Goal: Information Seeking & Learning: Learn about a topic

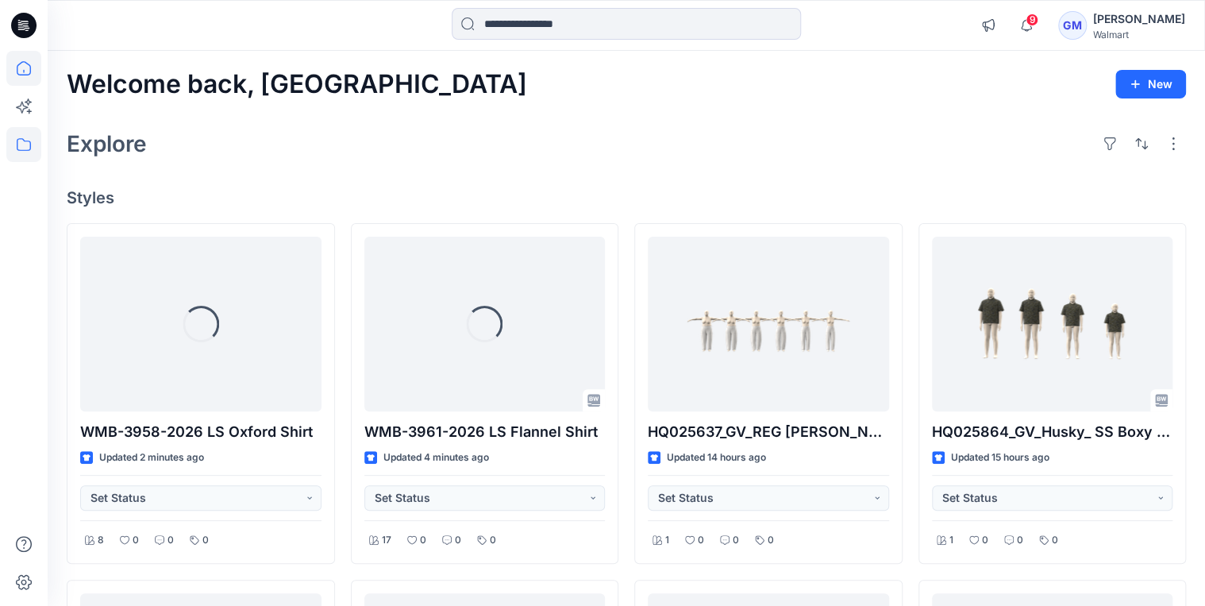
click at [13, 156] on icon at bounding box center [23, 144] width 35 height 35
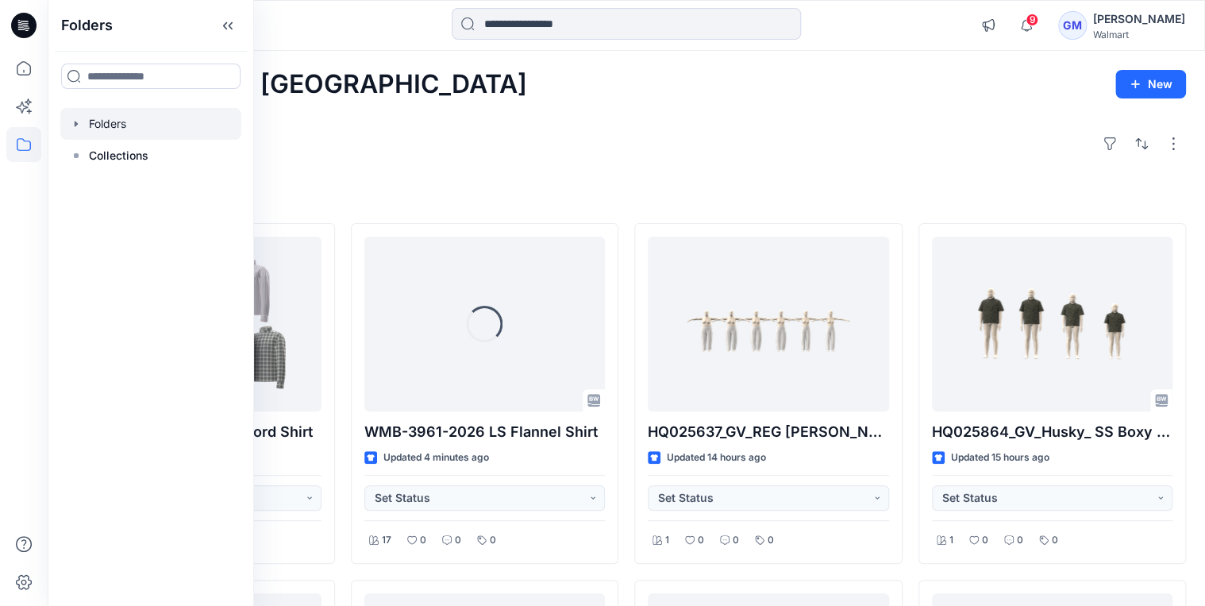
click at [76, 119] on icon "button" at bounding box center [76, 124] width 13 height 13
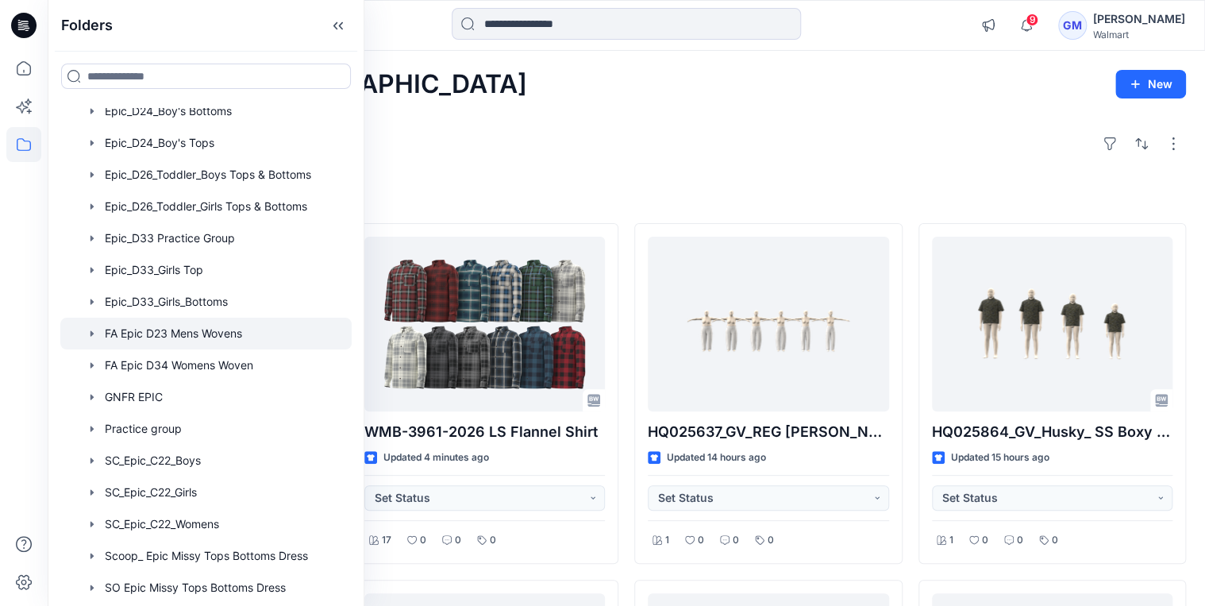
scroll to position [381, 0]
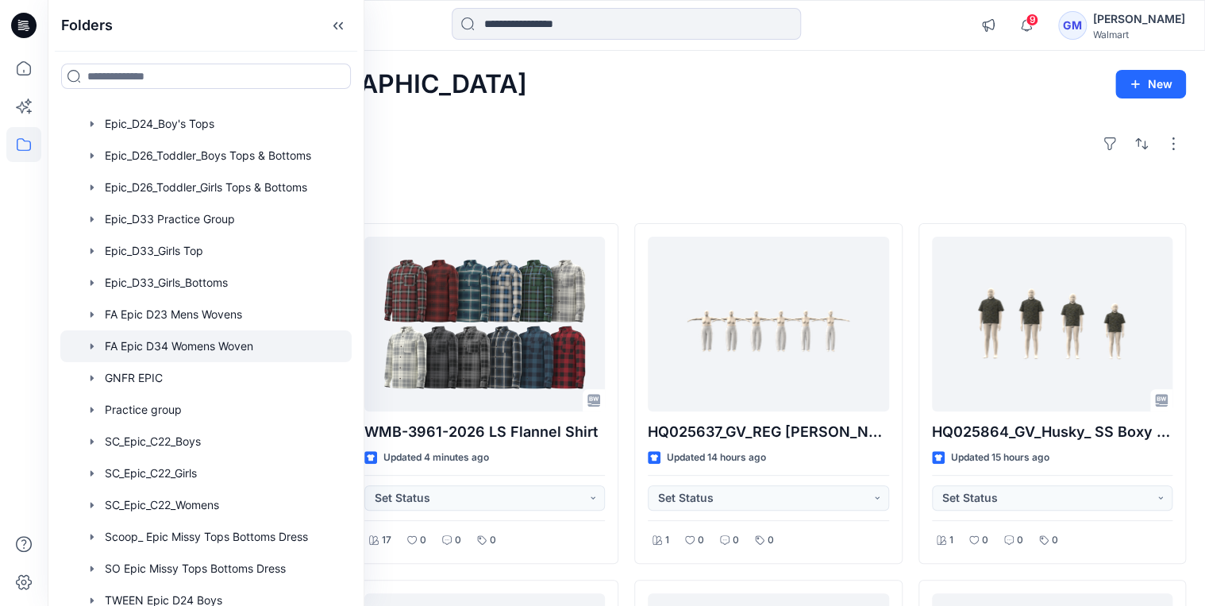
click at [162, 345] on div at bounding box center [205, 346] width 291 height 32
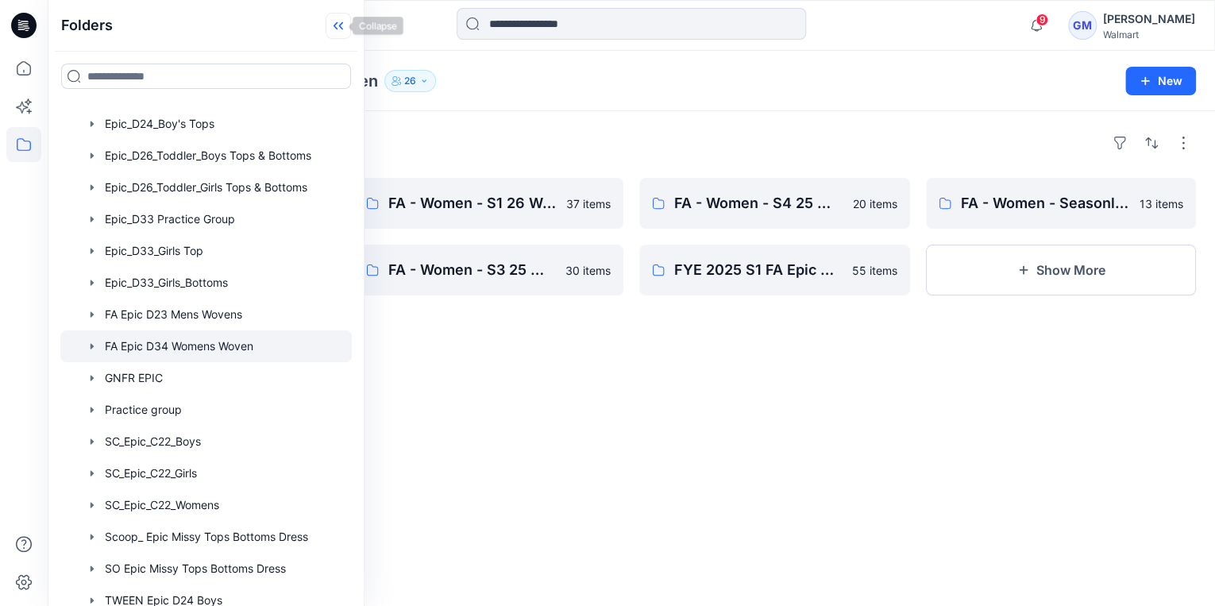
click at [333, 26] on icon at bounding box center [335, 26] width 4 height 8
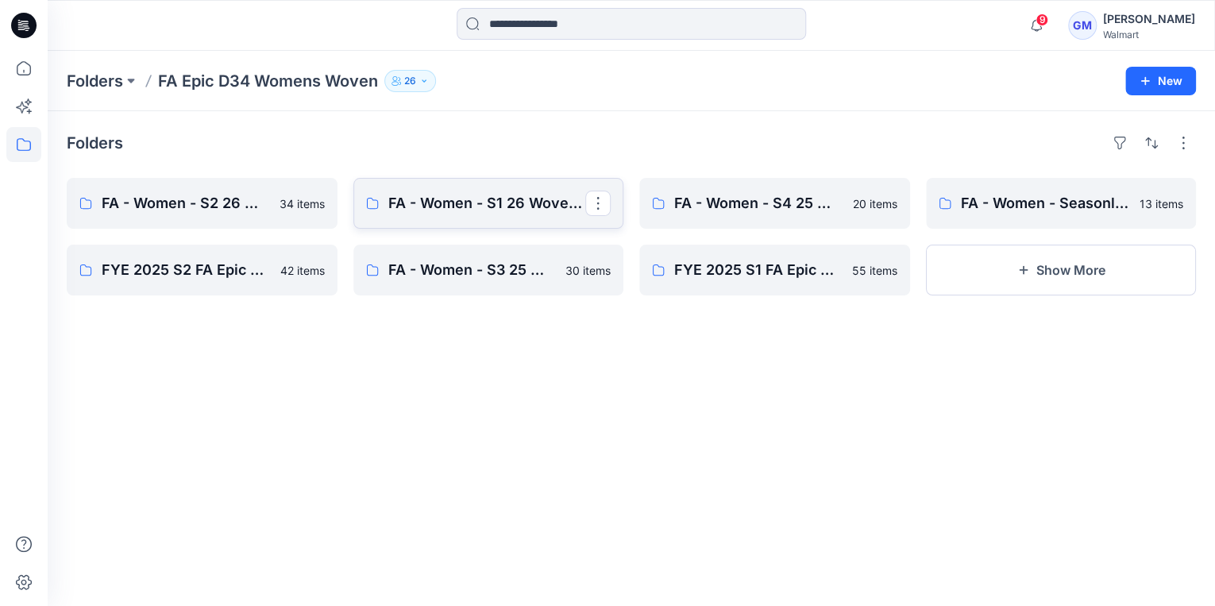
click at [480, 191] on link "FA - Women - S1 26 Woven Board" at bounding box center [488, 203] width 271 height 51
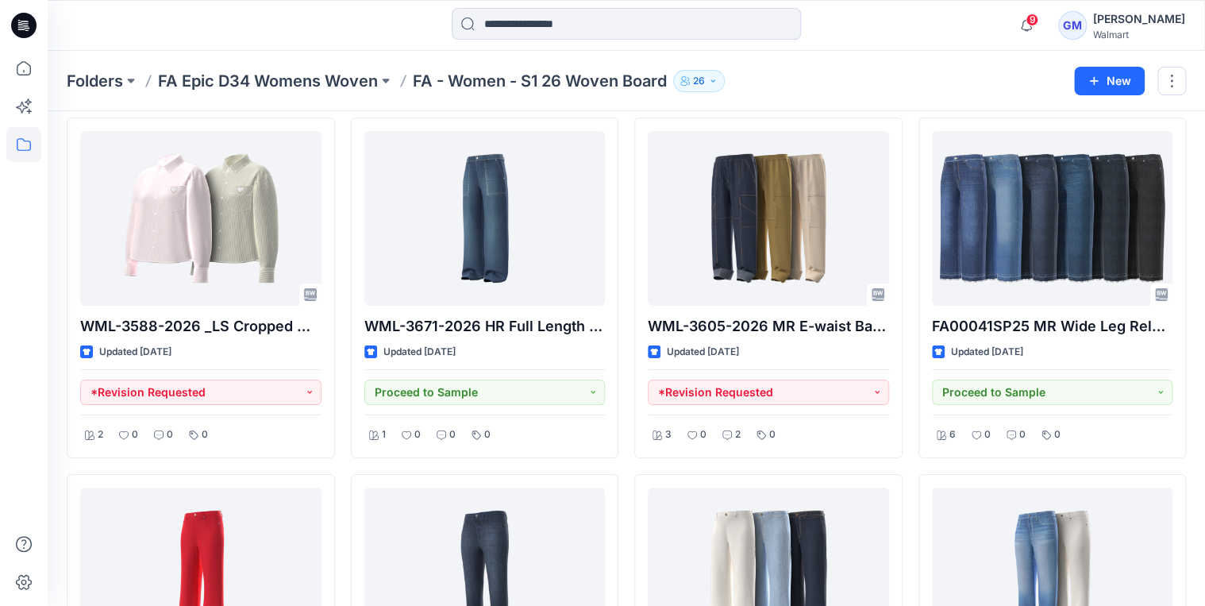
scroll to position [2593, 0]
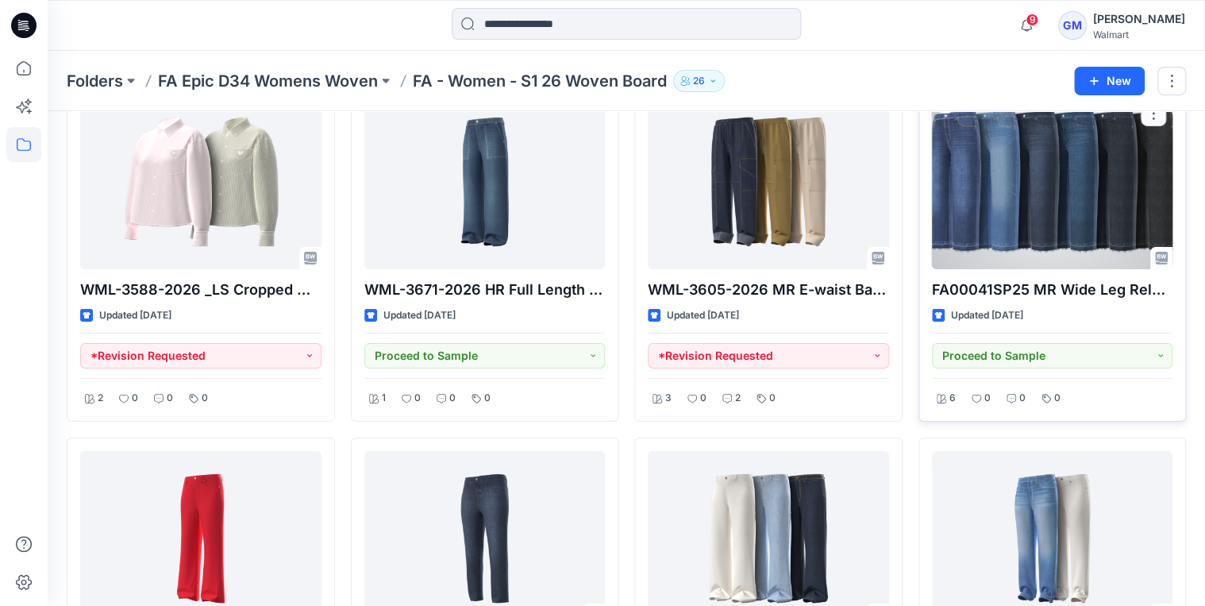
click at [1109, 202] on div at bounding box center [1052, 181] width 241 height 175
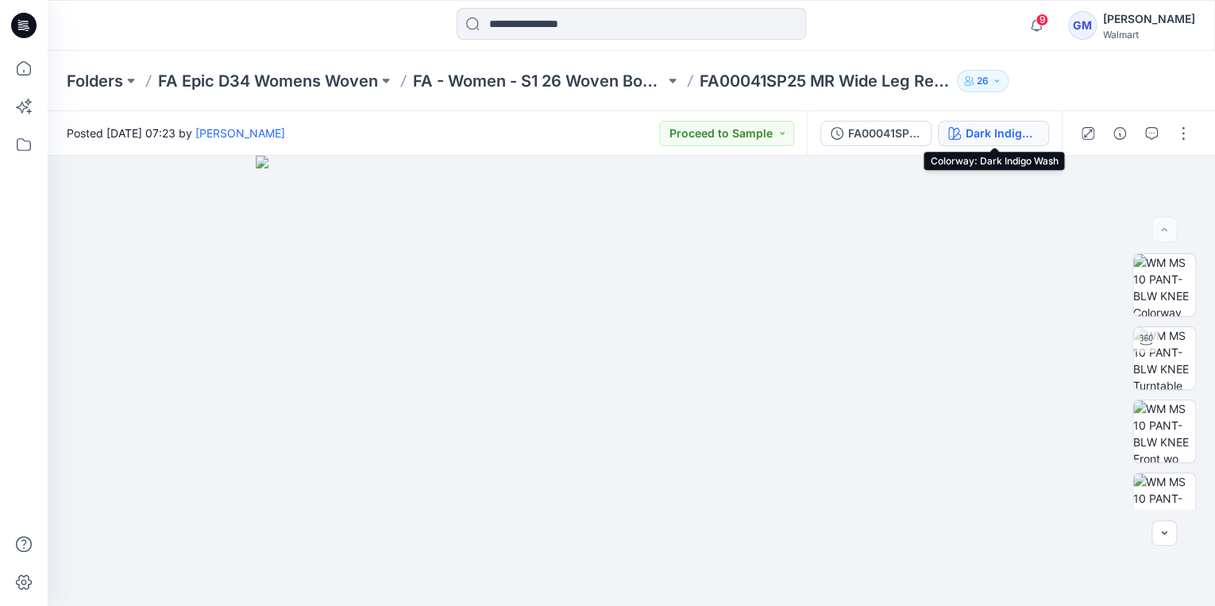
click at [1018, 140] on div "Dark Indigo Wash" at bounding box center [1002, 133] width 73 height 17
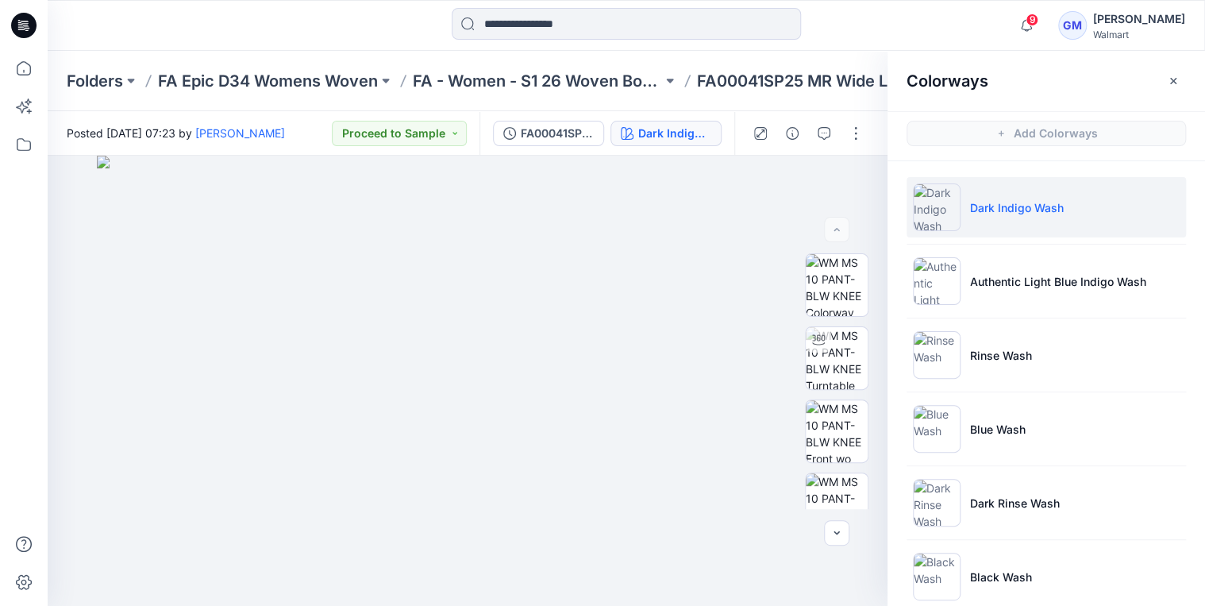
click at [1011, 209] on p "Dark Indigo Wash" at bounding box center [1017, 207] width 94 height 17
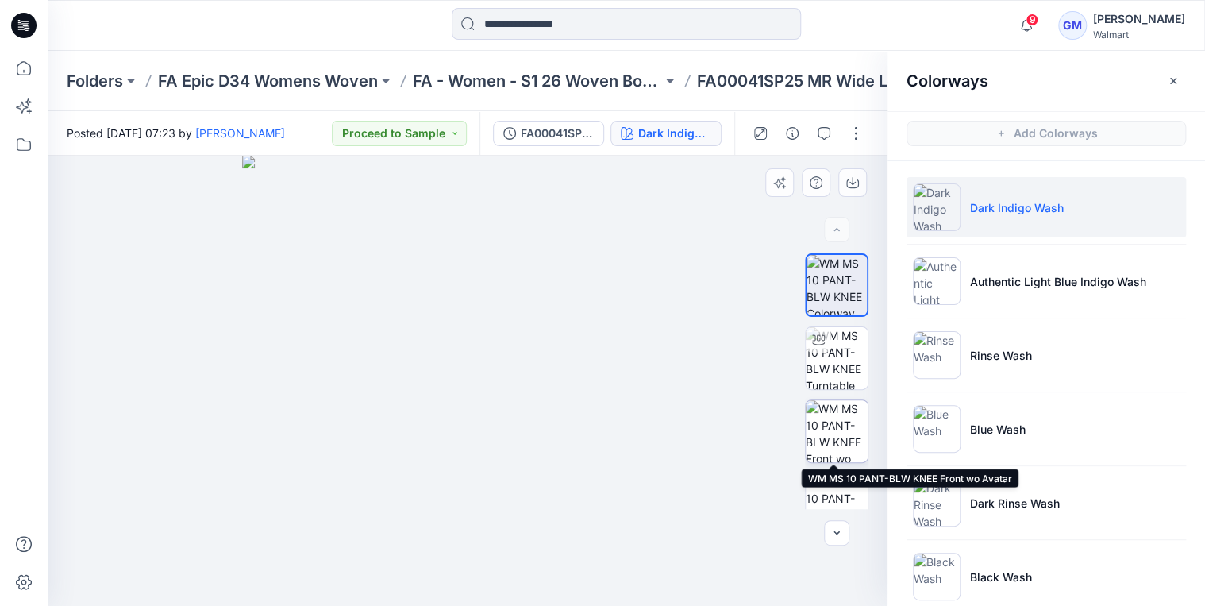
click at [832, 429] on img at bounding box center [837, 431] width 62 height 62
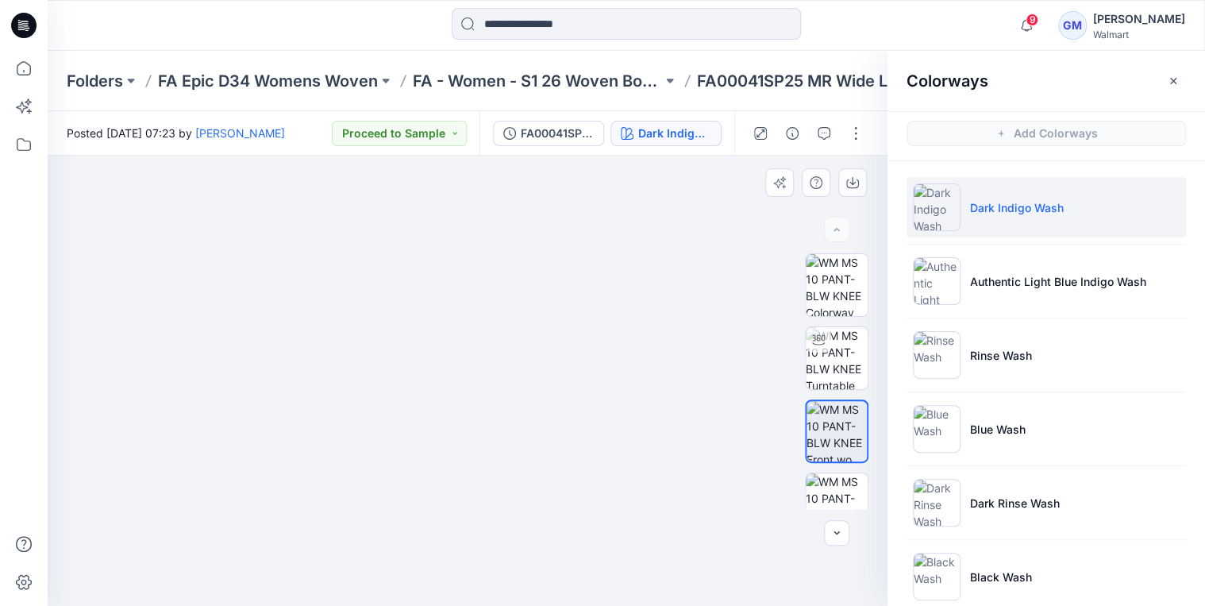
drag, startPoint x: 575, startPoint y: 419, endPoint x: 569, endPoint y: 389, distance: 30.7
click at [569, 389] on img at bounding box center [467, 323] width 619 height 565
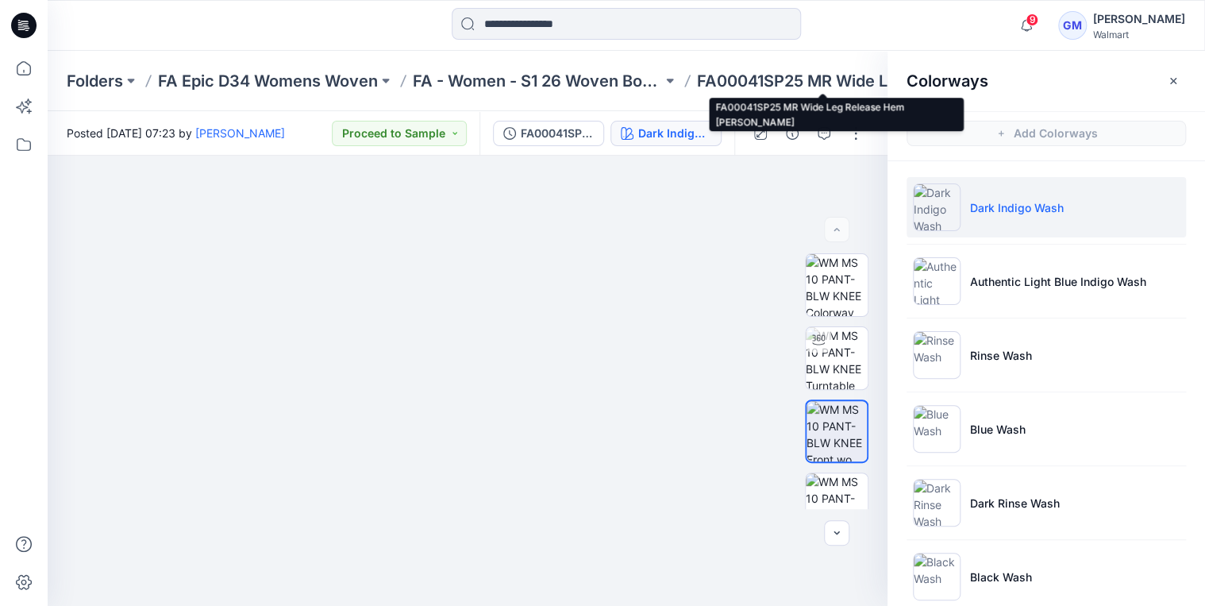
click at [775, 76] on p "FA00041SP25 MR Wide Leg Release Hem [PERSON_NAME]" at bounding box center [821, 81] width 249 height 22
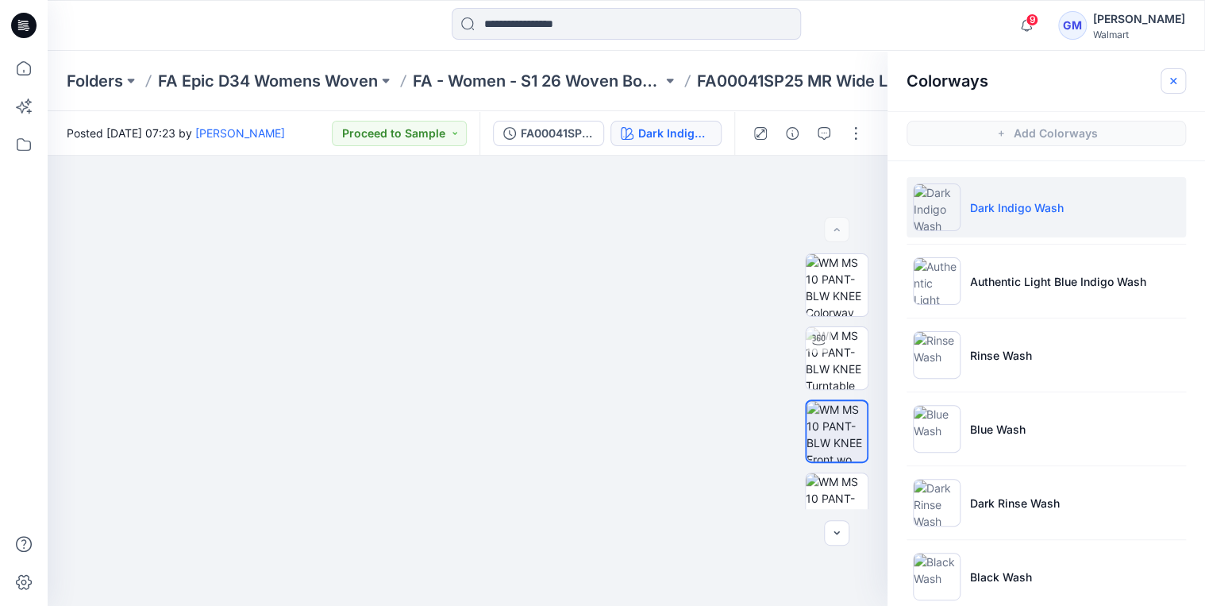
click at [1177, 77] on icon "button" at bounding box center [1173, 81] width 13 height 13
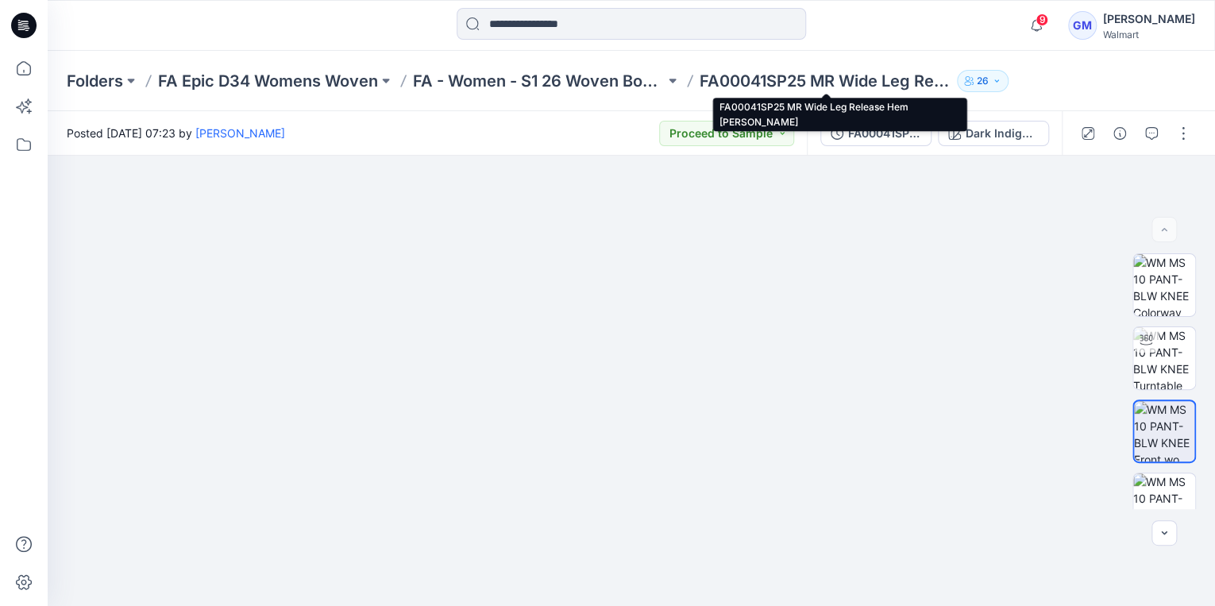
click at [924, 83] on p "FA00041SP25 MR Wide Leg Release Hem [PERSON_NAME]" at bounding box center [826, 81] width 252 height 22
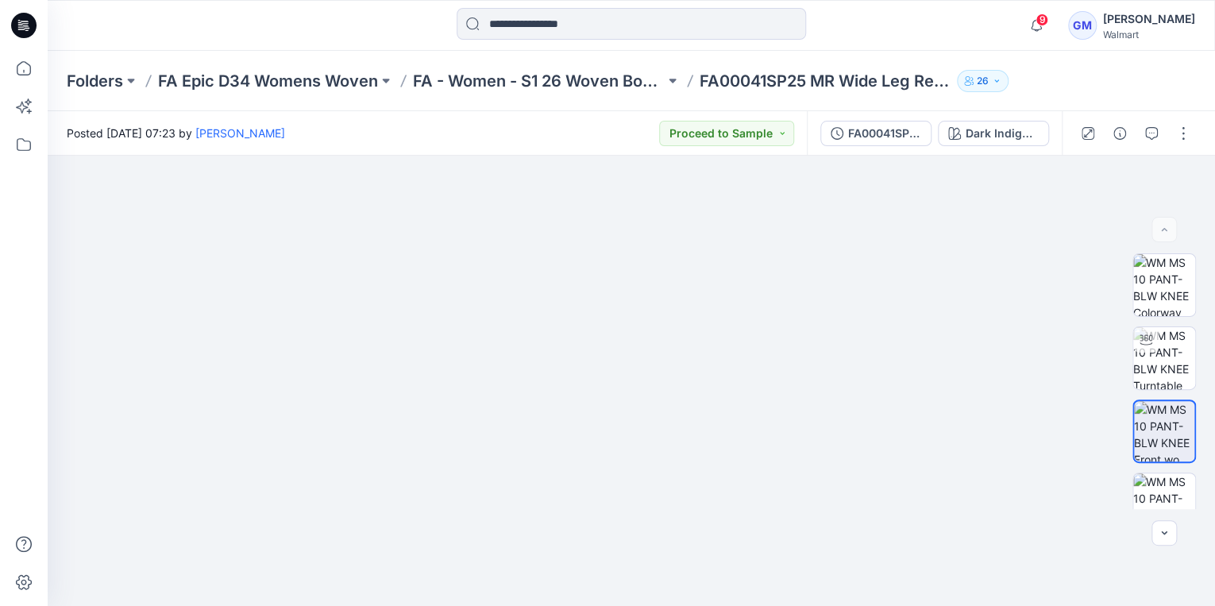
drag, startPoint x: 924, startPoint y: 83, endPoint x: 899, endPoint y: 83, distance: 25.4
click at [899, 83] on p "FA00041SP25 MR Wide Leg Release Hem [PERSON_NAME]" at bounding box center [826, 81] width 252 height 22
drag, startPoint x: 899, startPoint y: 83, endPoint x: 976, endPoint y: 86, distance: 77.1
click at [976, 86] on div "Folders FA Epic D34 Womens Woven FA - Women - S1 26 Woven Board FA00041SP25 MR …" at bounding box center [569, 81] width 1005 height 22
